Goal: Find specific page/section

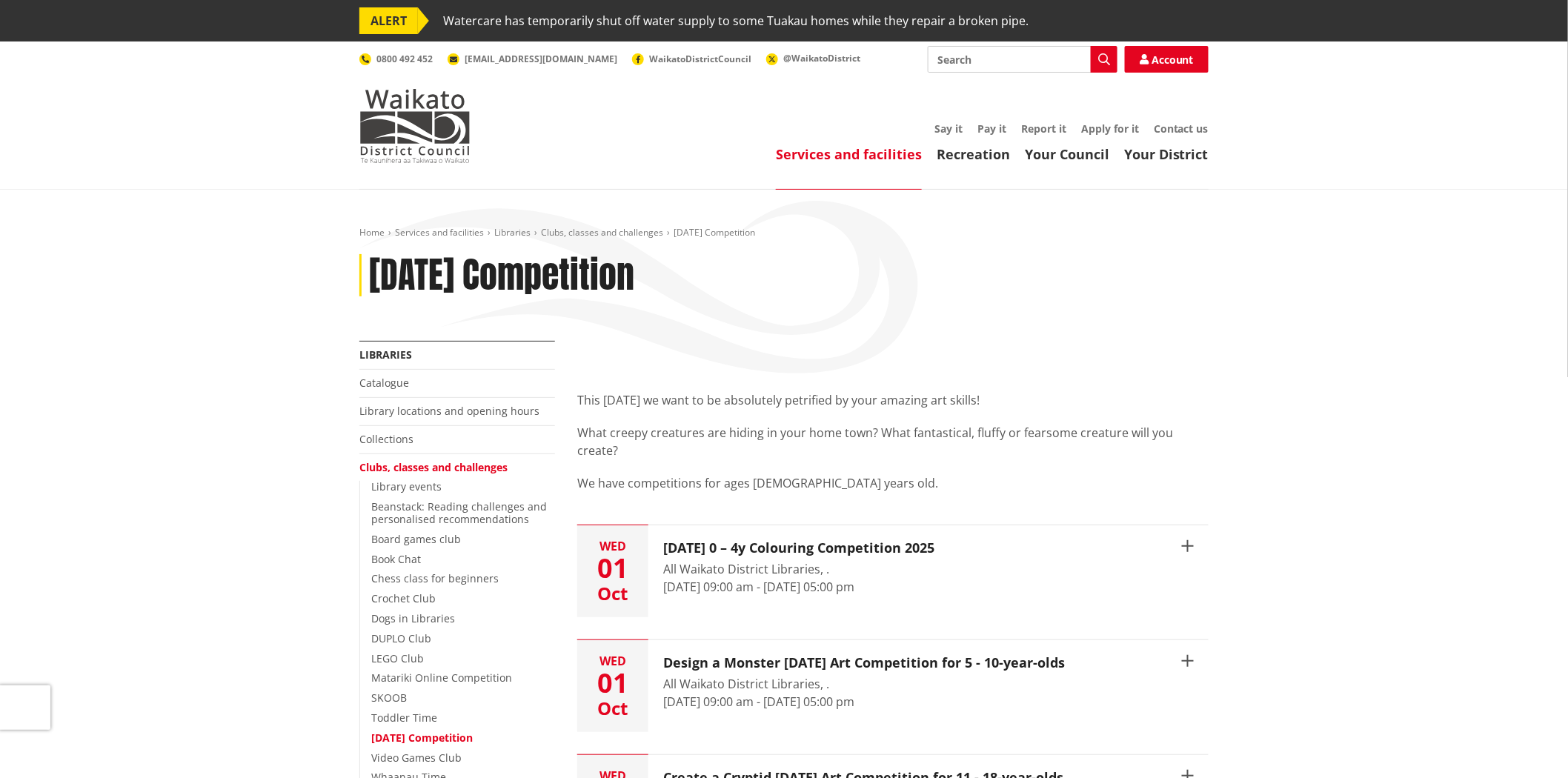
click at [545, 558] on li "Book Chat" at bounding box center [463, 560] width 184 height 13
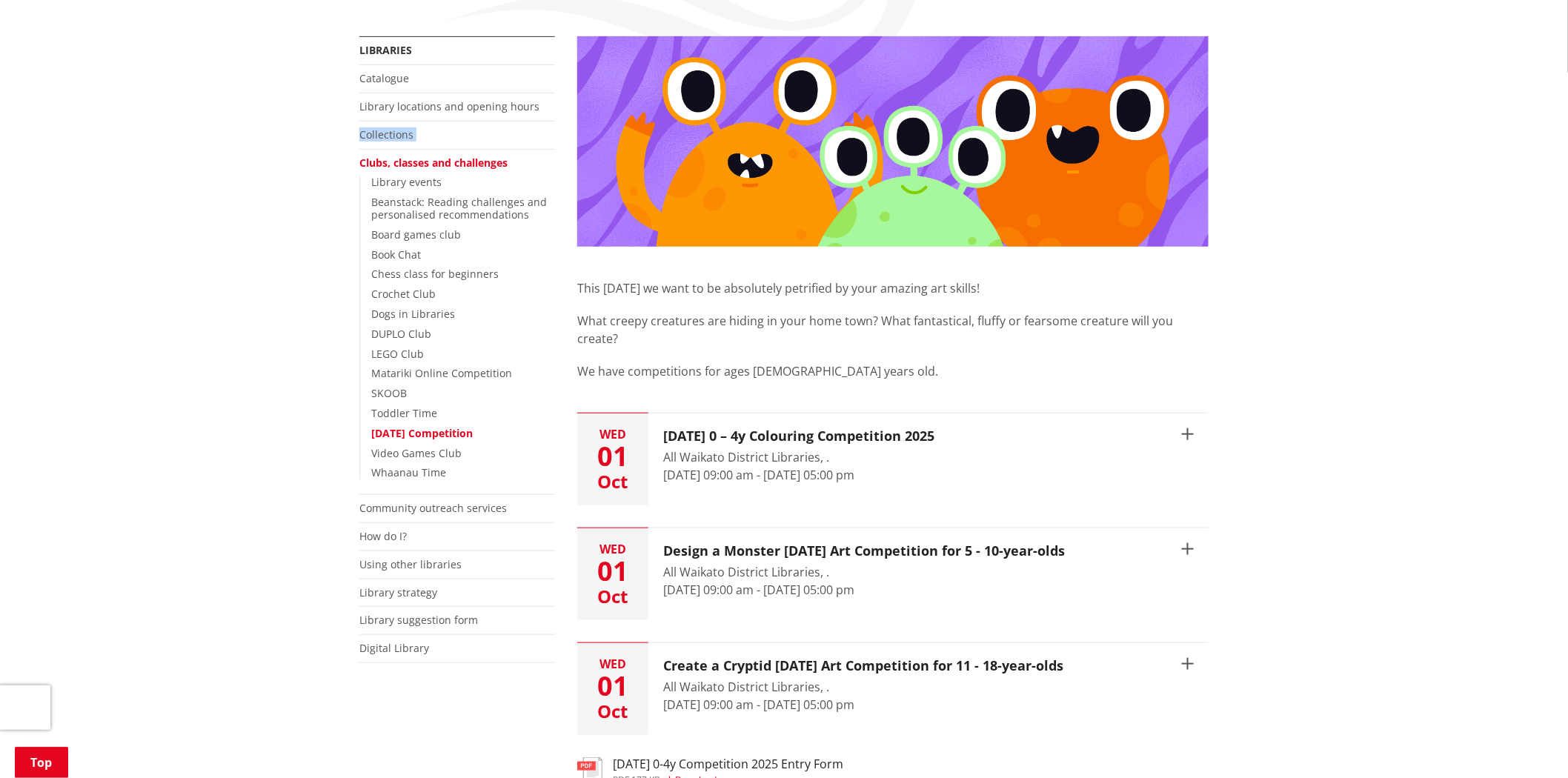
scroll to position [411, 0]
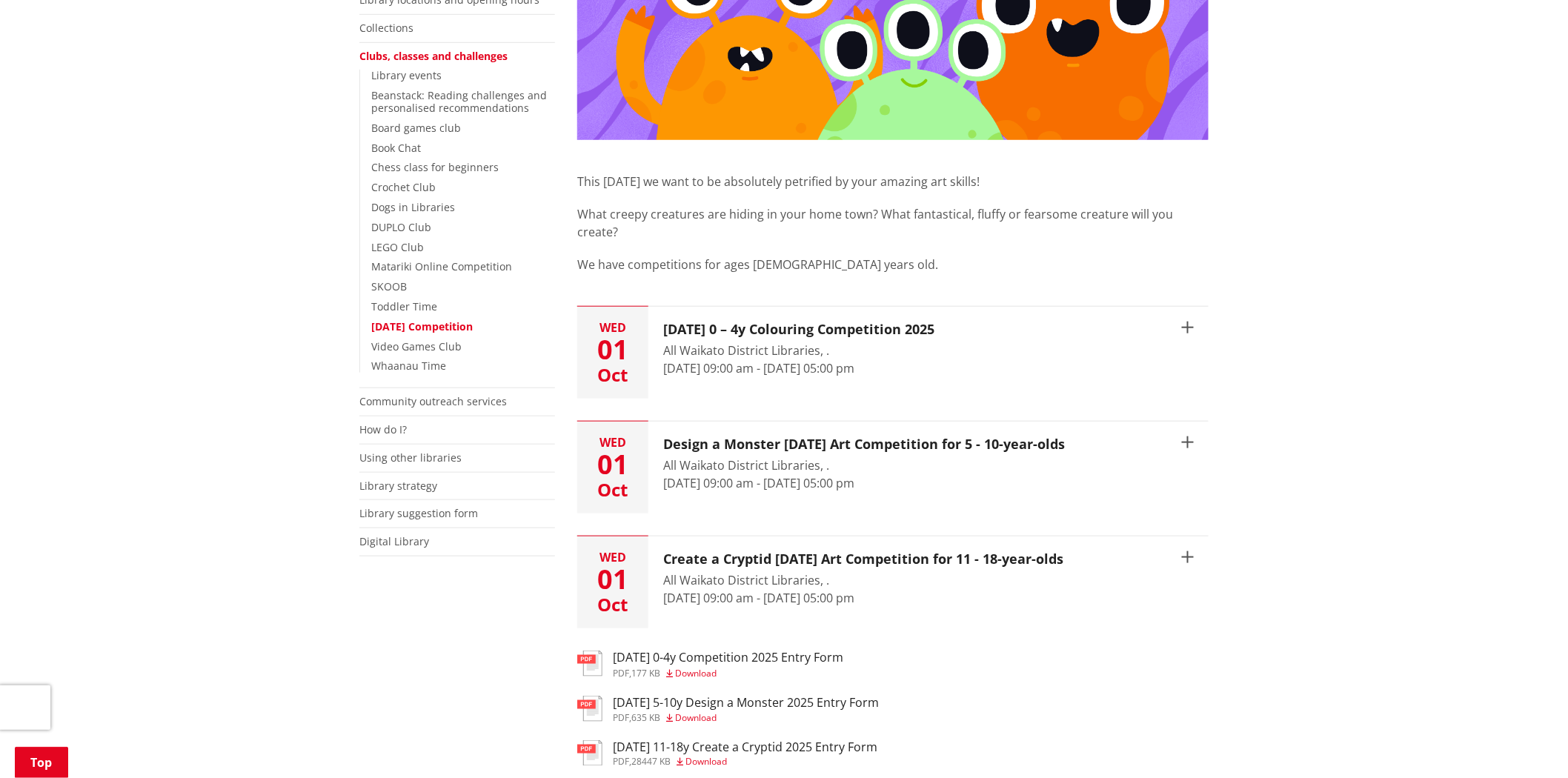
click at [223, 461] on div "Home Services and facilities Libraries Clubs, classes and challenges Halloween …" at bounding box center [784, 416] width 1568 height 1275
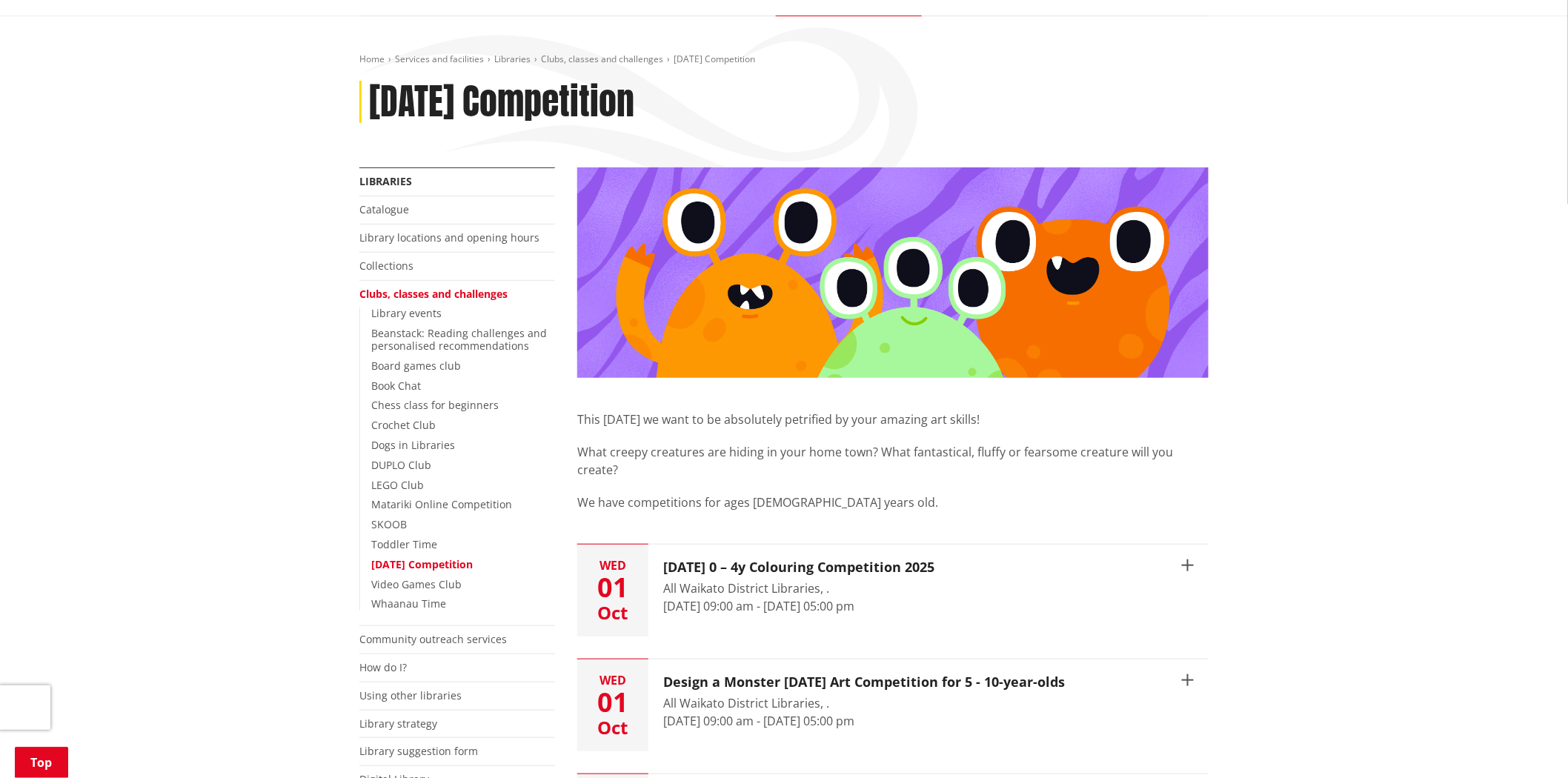
scroll to position [164, 0]
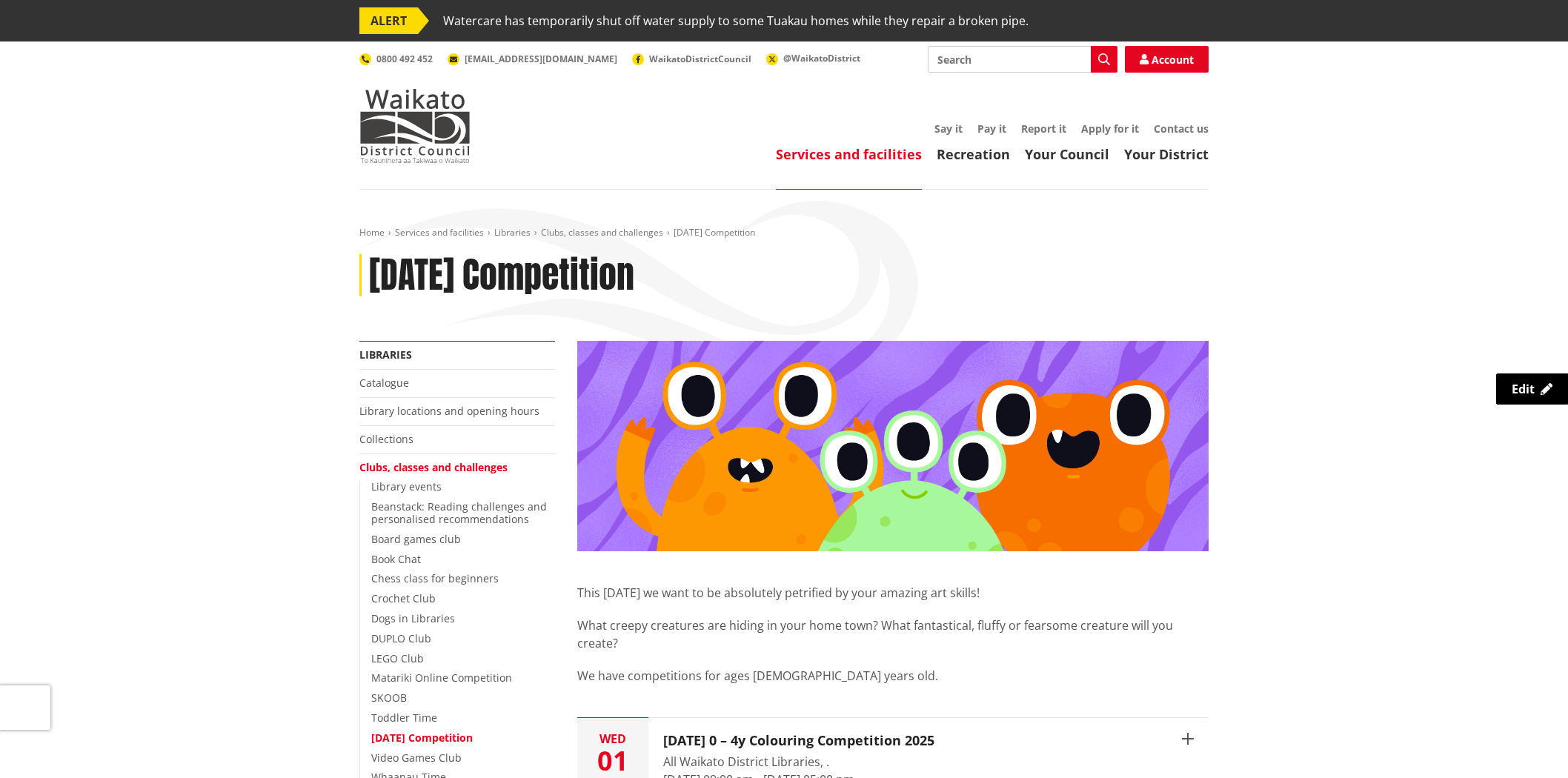
scroll to position [164, 0]
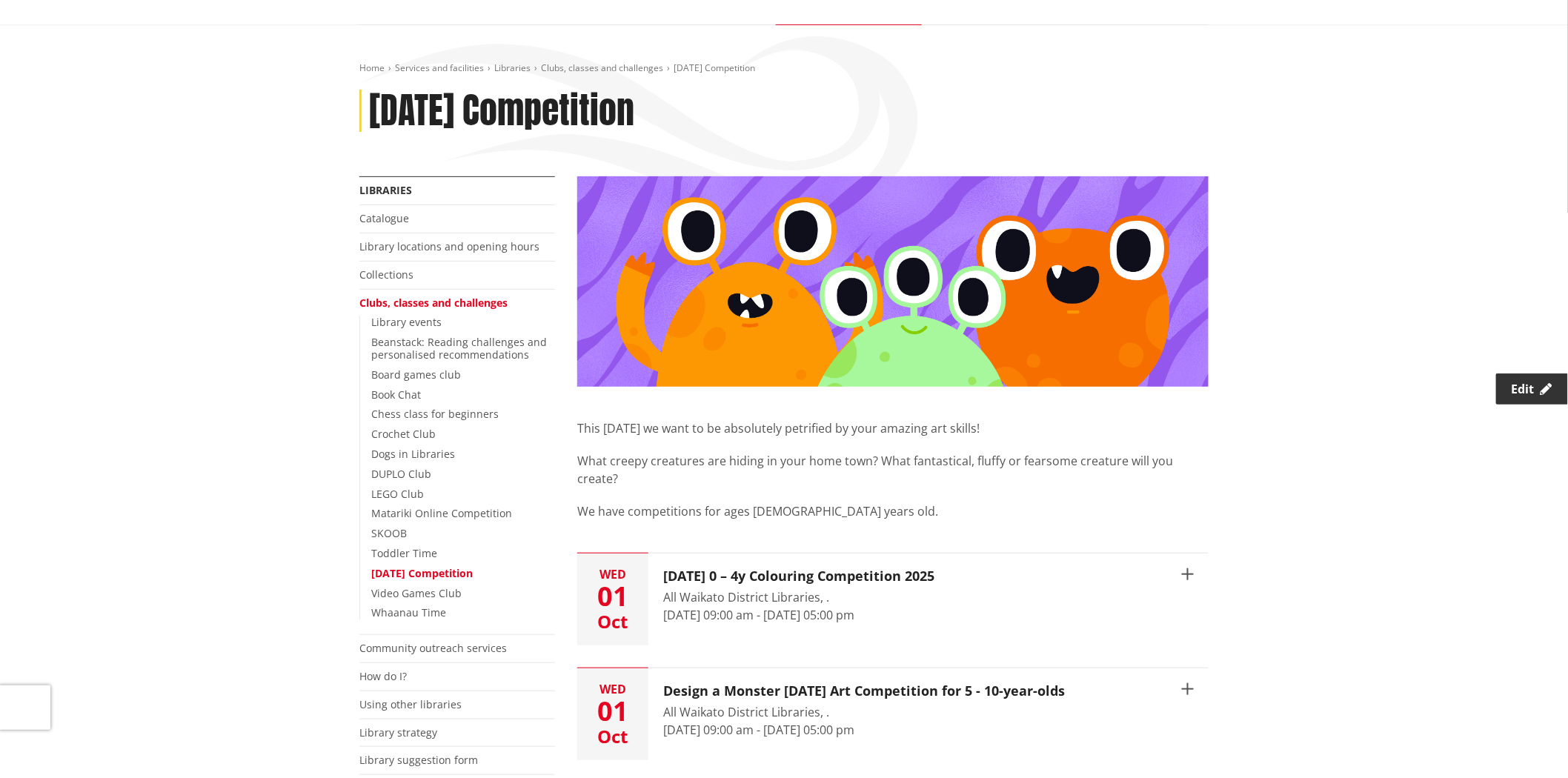
click at [1543, 389] on icon at bounding box center [1546, 389] width 12 height 12
